Goal: Transaction & Acquisition: Purchase product/service

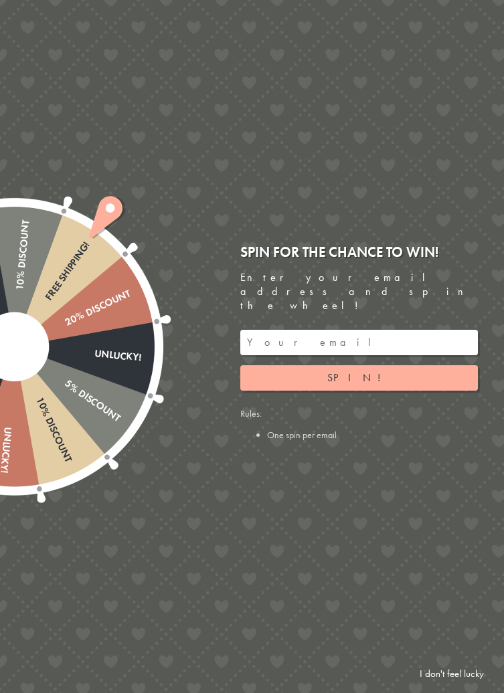
scroll to position [956, 0]
click at [103, 367] on div at bounding box center [15, 346] width 448 height 448
click at [315, 355] on input "email" at bounding box center [359, 342] width 238 height 25
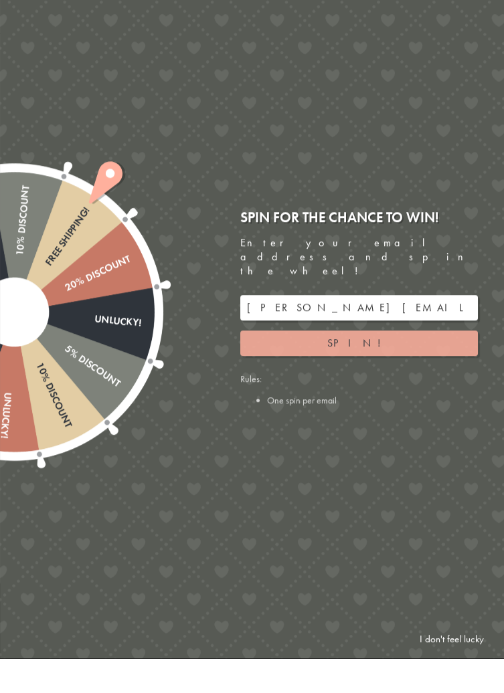
click at [375, 365] on button "Spin!" at bounding box center [359, 377] width 238 height 25
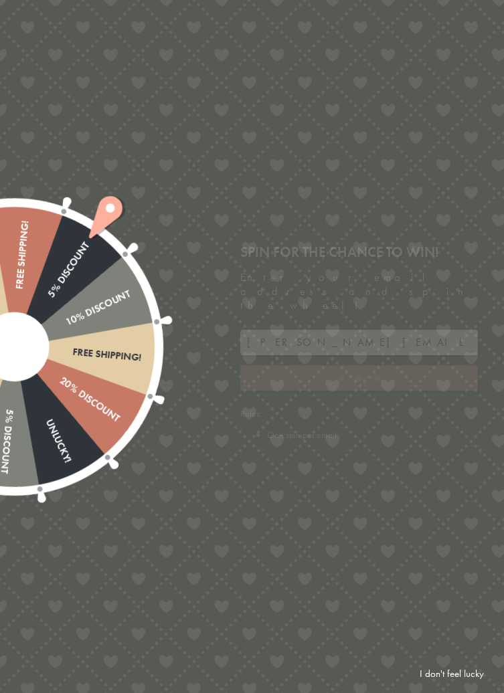
type input "GHM9BH6T"
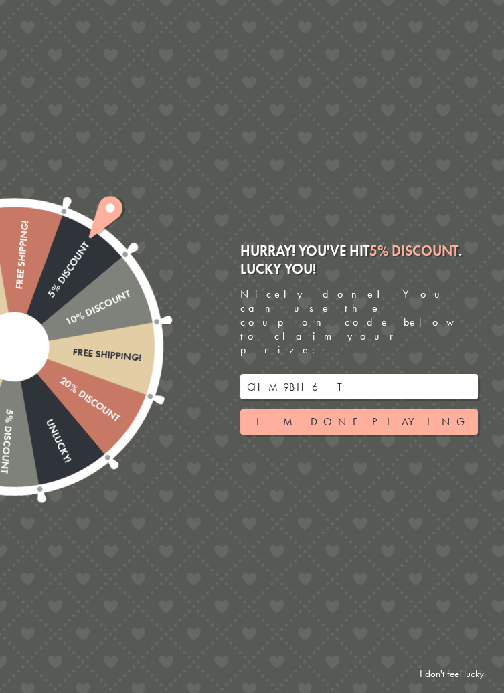
click at [319, 374] on input "GHM9BH6T" at bounding box center [359, 386] width 238 height 25
click at [464, 211] on div "Free shipping! 20% Discount Unlucky! 5% Discount 10% Discount Unlucky! 15% Disc…" at bounding box center [176, 346] width 654 height 693
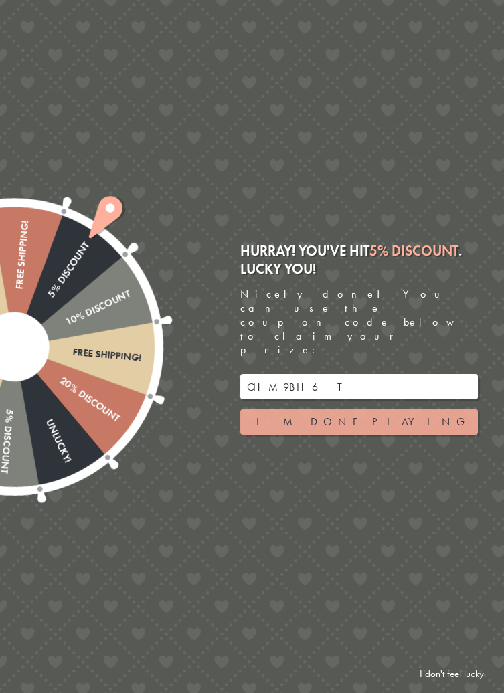
click at [369, 410] on button "I'm done playing" at bounding box center [359, 422] width 238 height 25
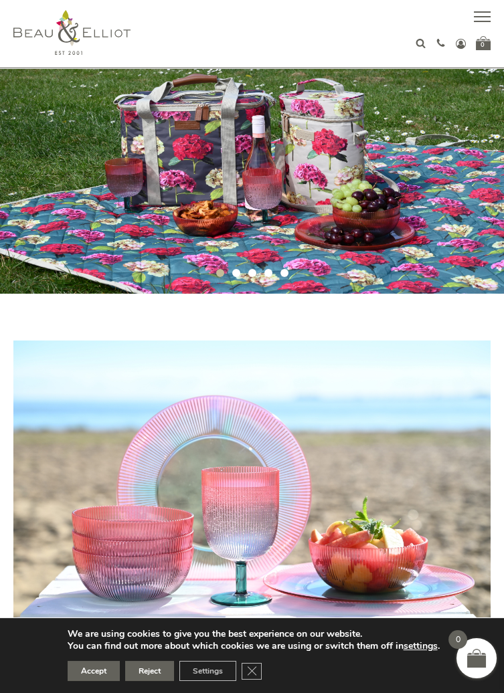
scroll to position [0, 0]
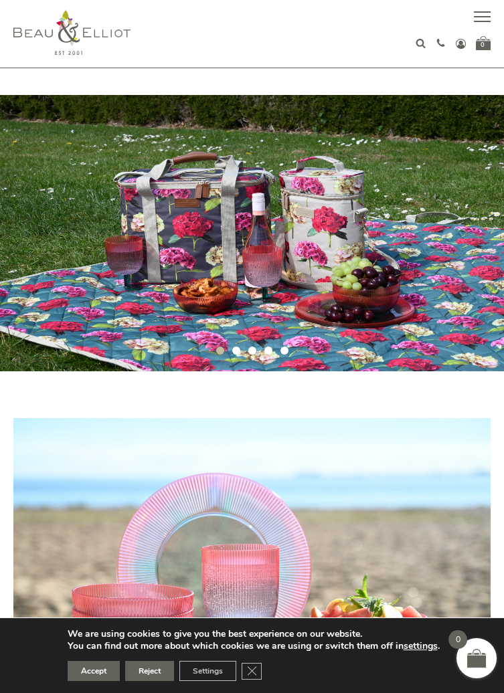
click at [474, 19] on button "button" at bounding box center [482, 18] width 17 height 17
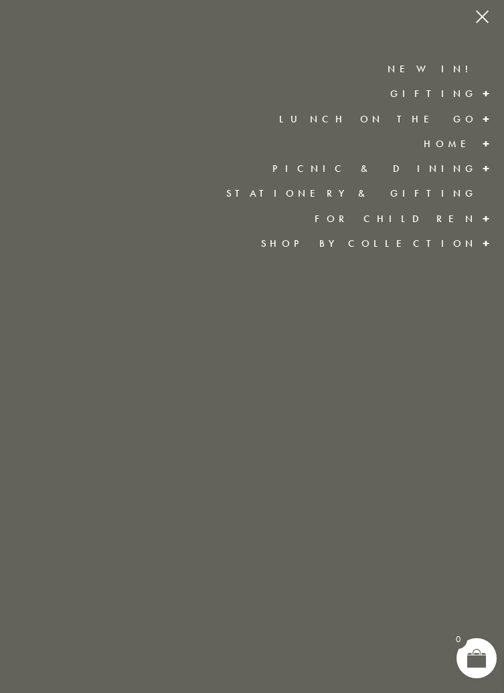
click at [464, 120] on link "Lunch On The Go" at bounding box center [378, 118] width 198 height 13
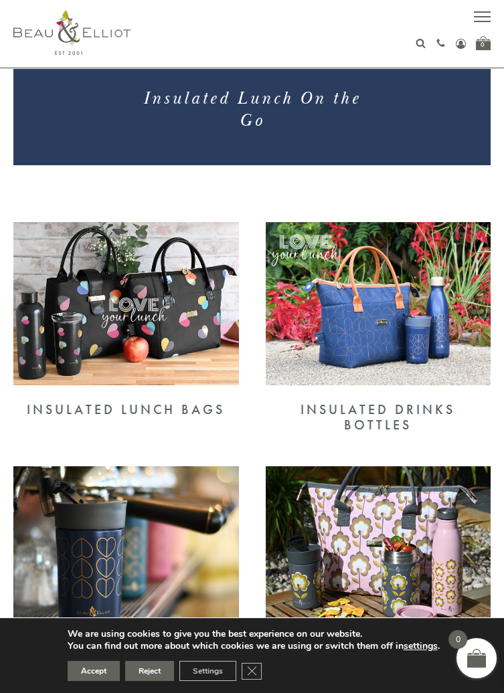
scroll to position [359, 0]
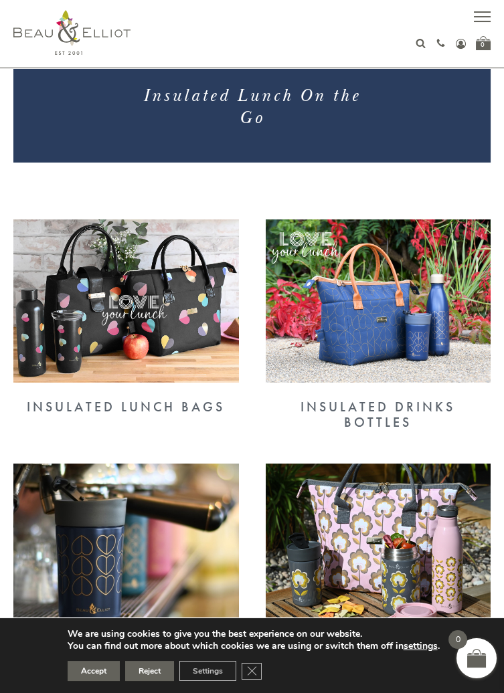
click at [416, 407] on div "Insulated Drinks Bottles" at bounding box center [379, 415] width 226 height 31
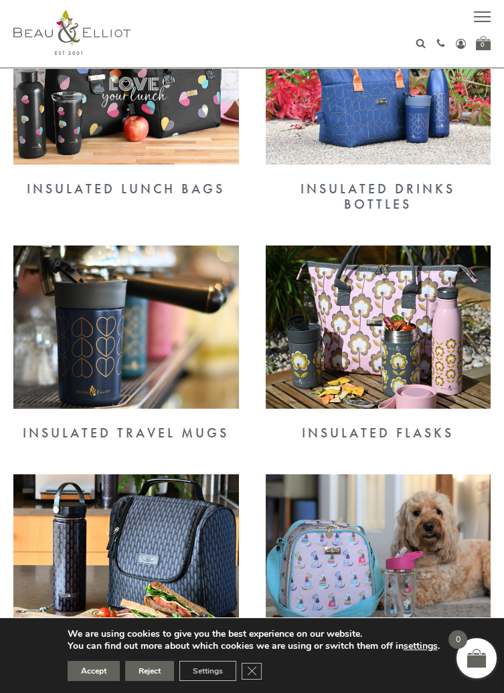
scroll to position [579, 0]
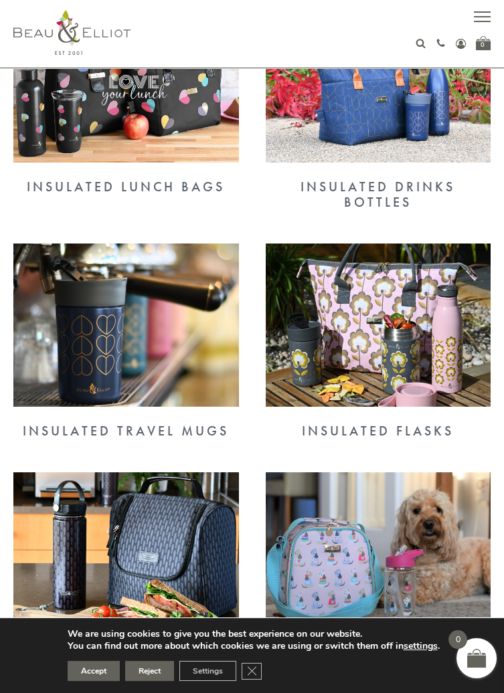
click at [166, 186] on div "Insulated Lunch Bags" at bounding box center [126, 186] width 226 height 15
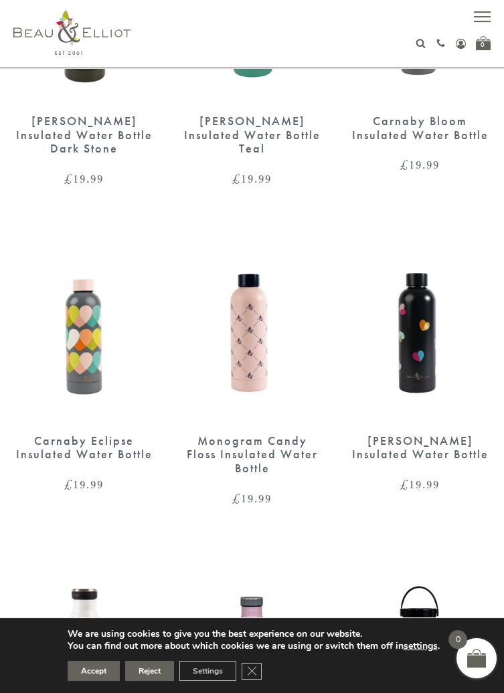
scroll to position [660, 0]
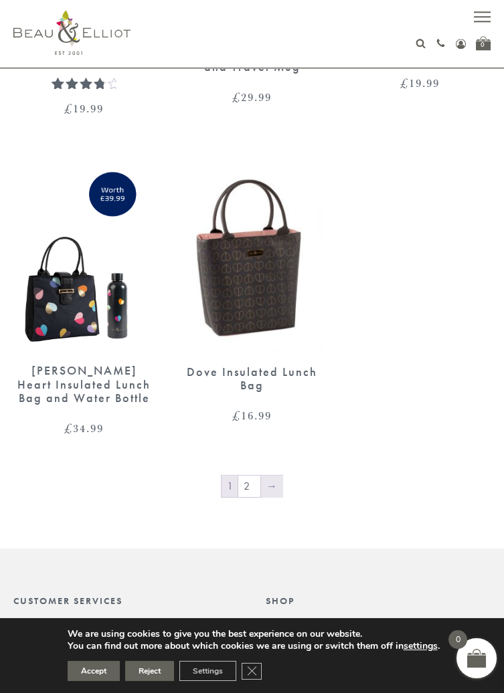
click at [276, 493] on link "→" at bounding box center [271, 486] width 21 height 21
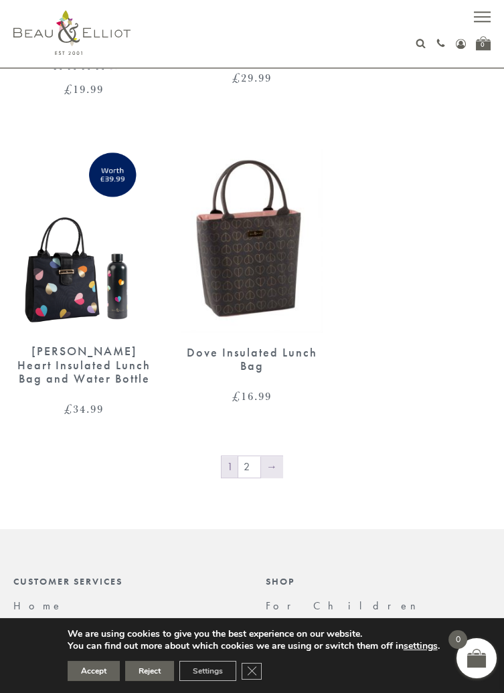
scroll to position [2398, 0]
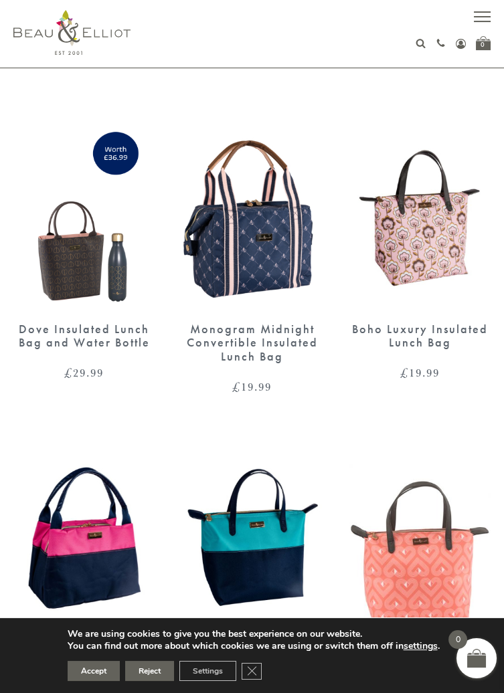
scroll to position [434, 0]
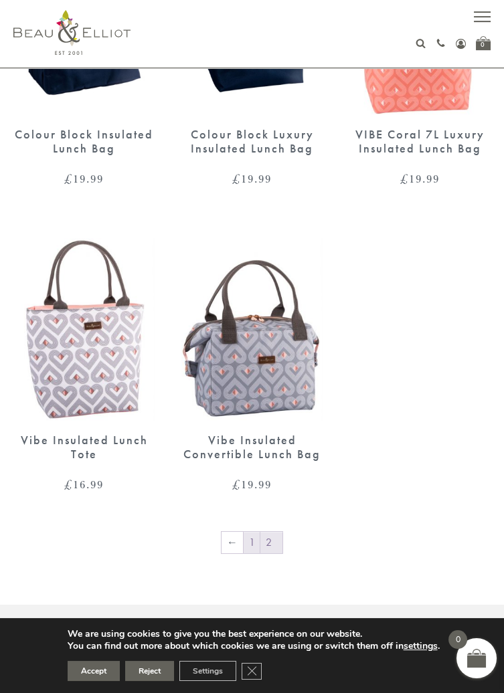
click at [250, 540] on link "1" at bounding box center [252, 542] width 16 height 21
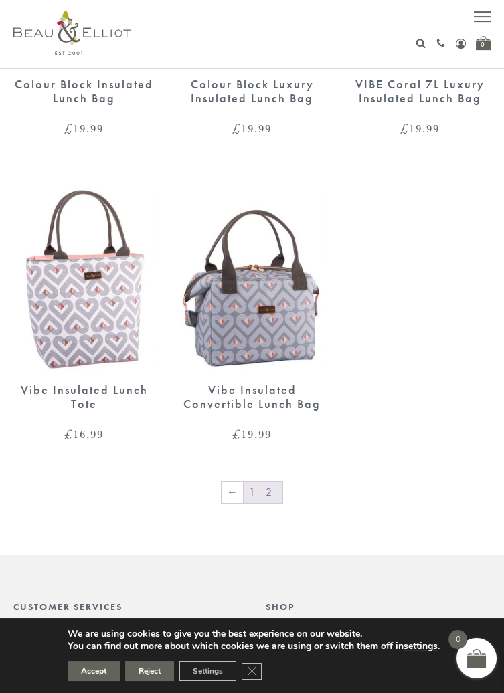
scroll to position [1010, 0]
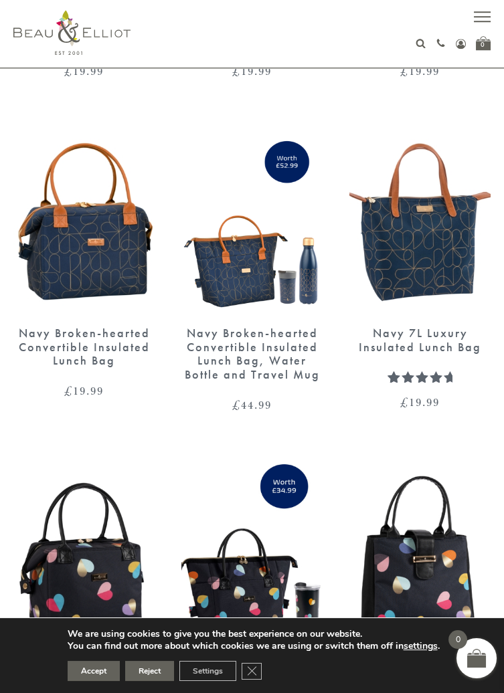
scroll to position [1688, 0]
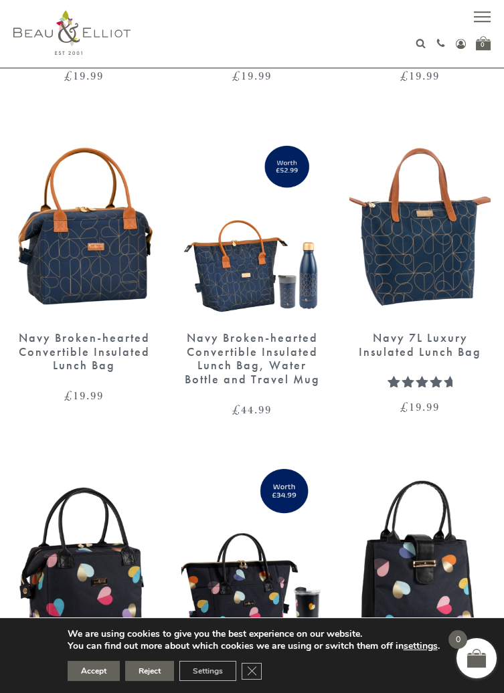
click at [101, 349] on div "Navy Broken-hearted Convertible Insulated Lunch Bag" at bounding box center [83, 351] width 141 height 41
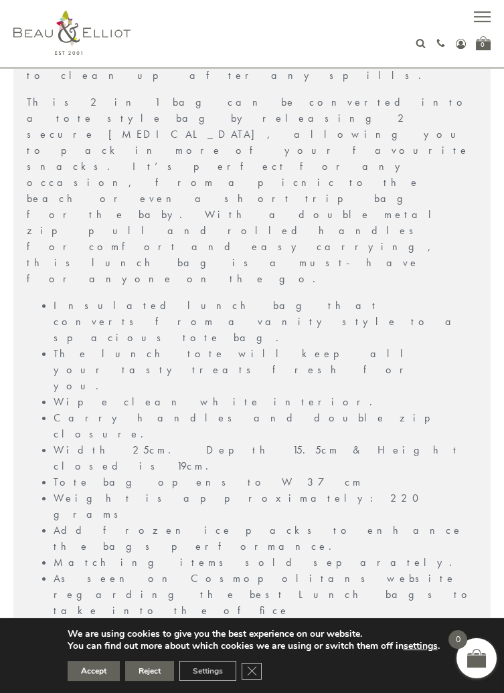
scroll to position [1306, 0]
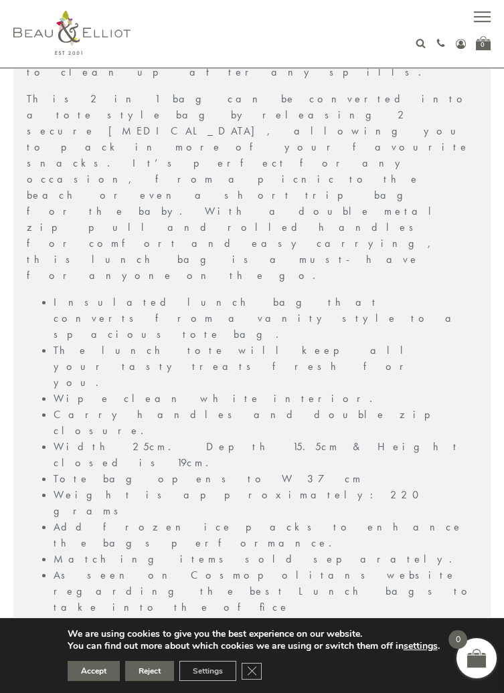
click at [468, 640] on div "Delivery" at bounding box center [251, 654] width 477 height 29
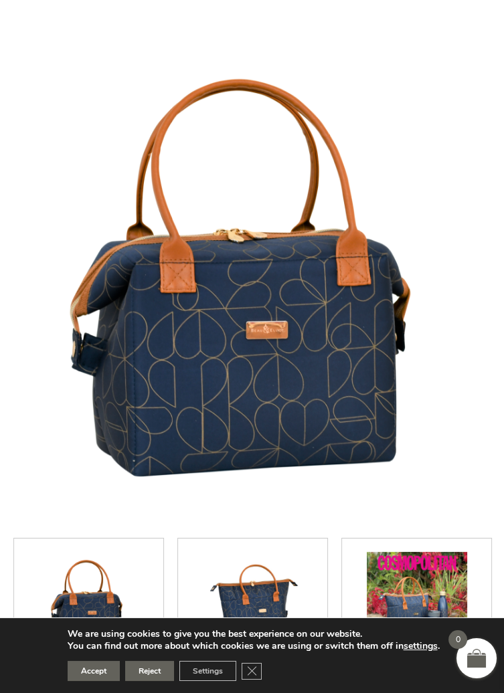
scroll to position [0, 0]
